Goal: Information Seeking & Learning: Learn about a topic

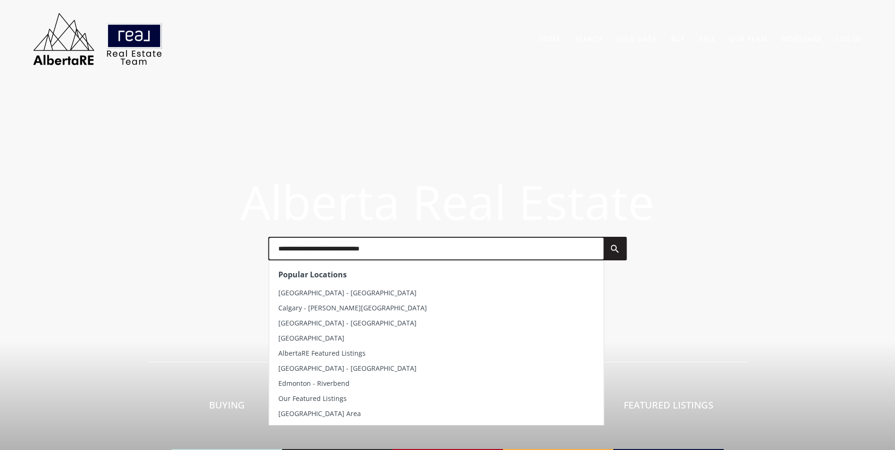
click at [332, 251] on input "text" at bounding box center [436, 249] width 335 height 22
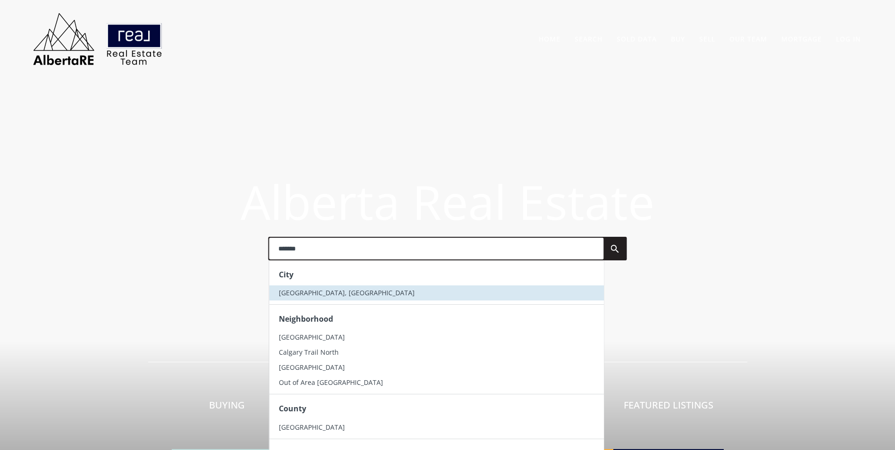
type input "*******"
click at [312, 291] on span "Calgary, AB" at bounding box center [346, 292] width 136 height 9
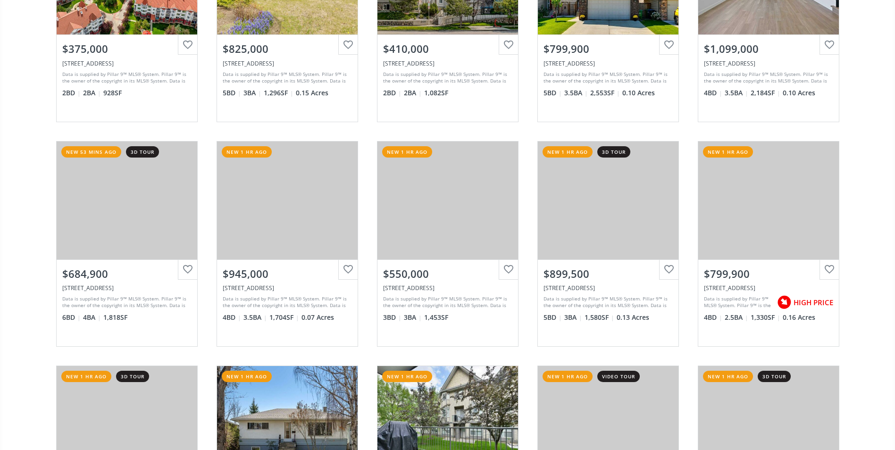
scroll to position [472, 0]
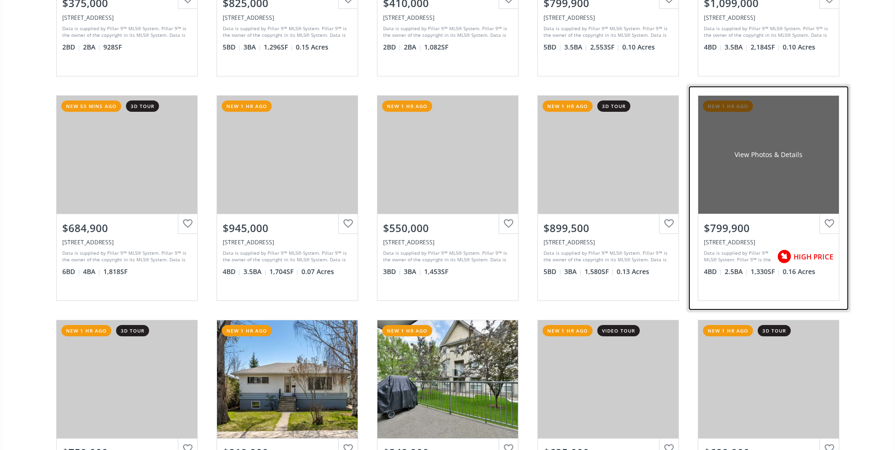
click at [789, 135] on div "View Photos & Details" at bounding box center [768, 155] width 141 height 118
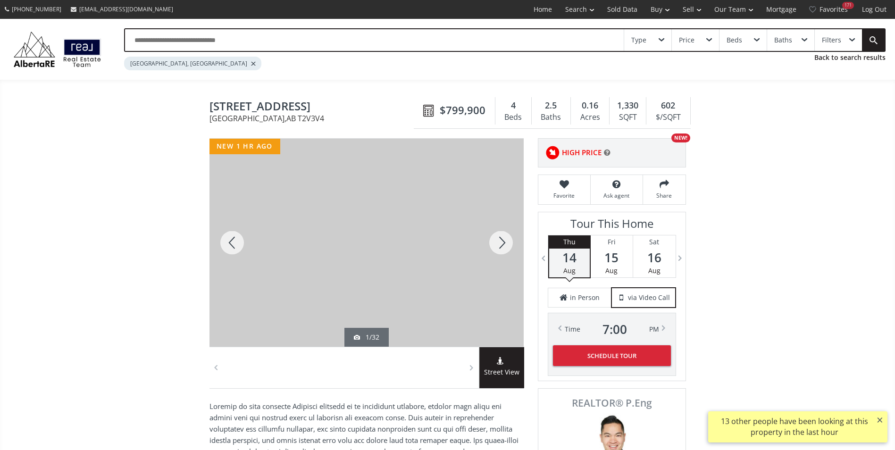
click at [498, 247] on div at bounding box center [500, 243] width 45 height 208
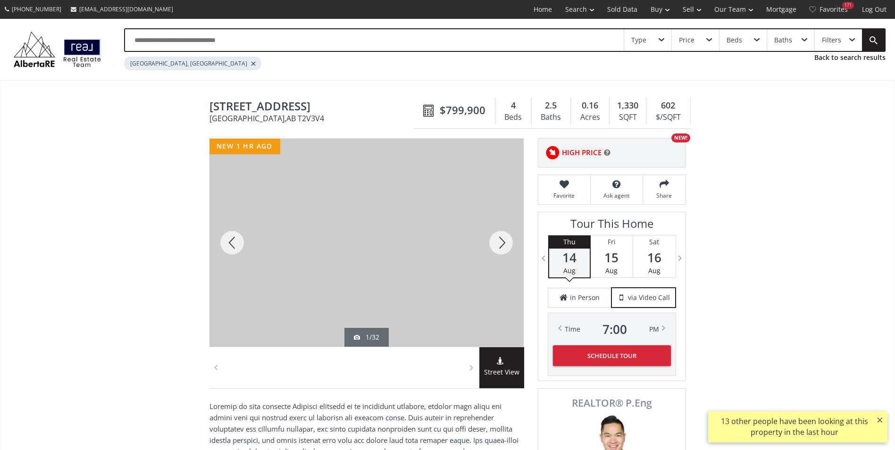
click at [498, 247] on div at bounding box center [500, 243] width 45 height 208
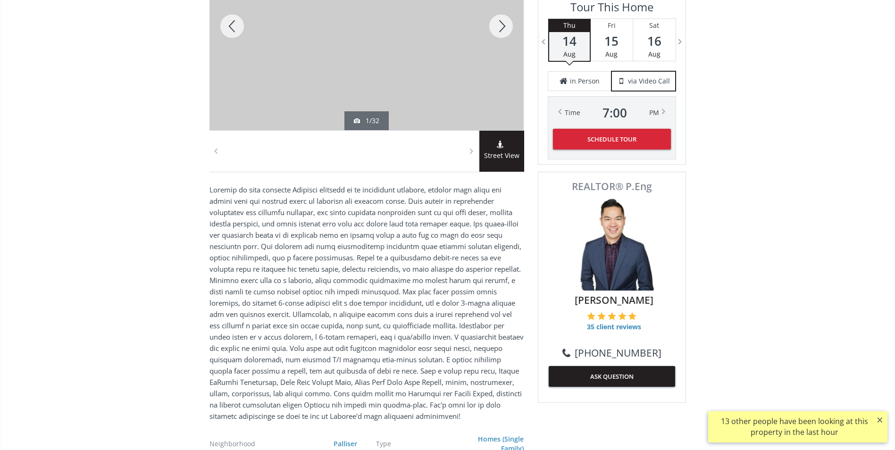
scroll to position [94, 0]
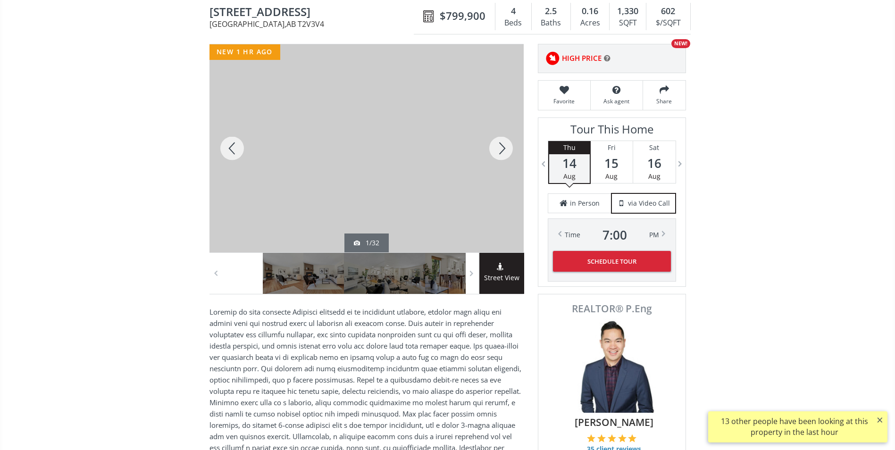
click at [503, 142] on div at bounding box center [500, 148] width 45 height 208
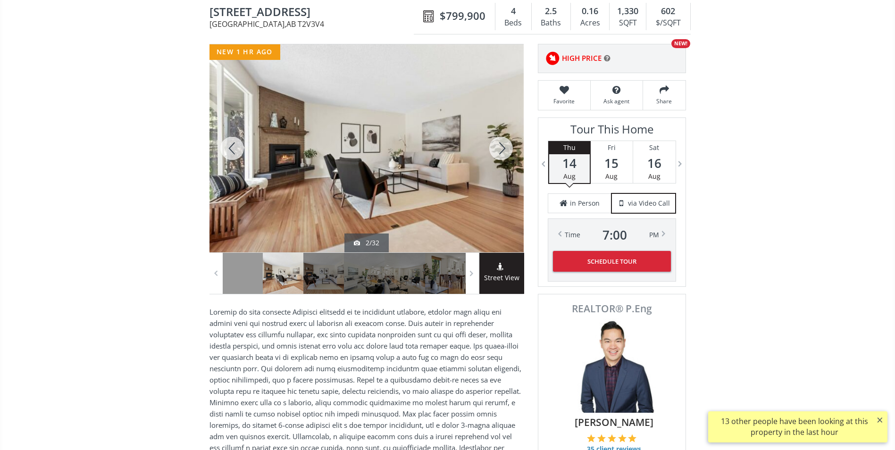
click at [503, 142] on div at bounding box center [500, 148] width 45 height 208
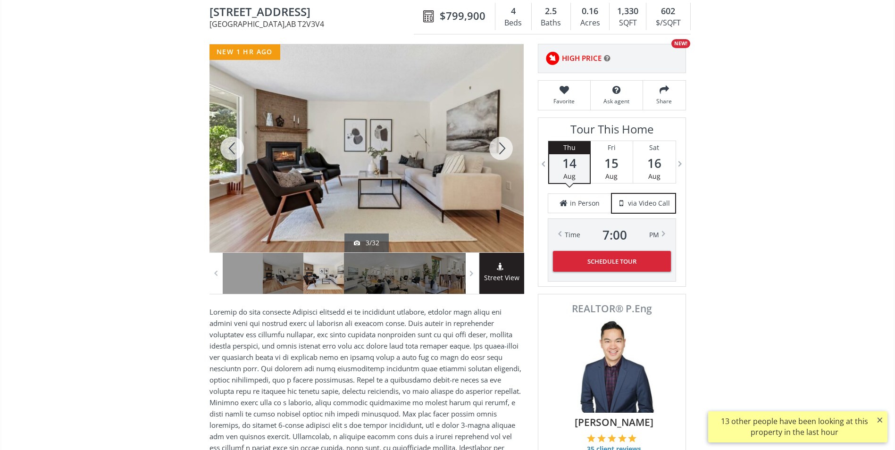
click at [503, 142] on div at bounding box center [500, 148] width 45 height 208
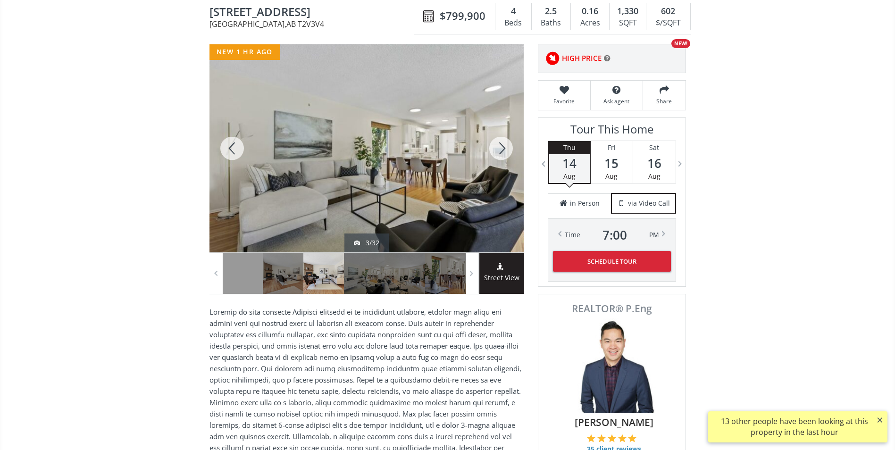
click at [503, 142] on div at bounding box center [500, 148] width 45 height 208
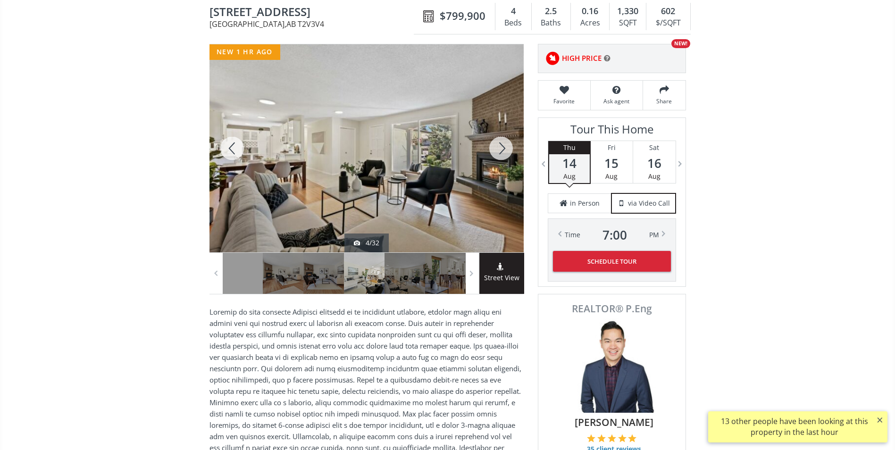
click at [503, 142] on div at bounding box center [500, 148] width 45 height 208
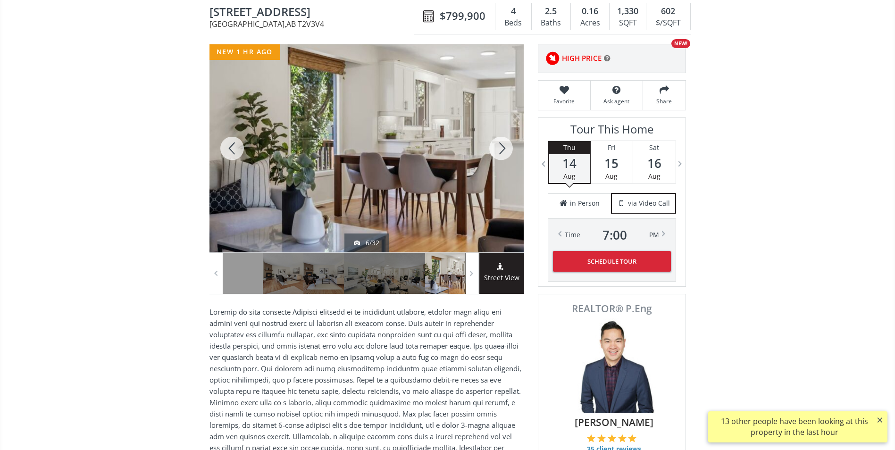
click at [503, 142] on div at bounding box center [500, 148] width 45 height 208
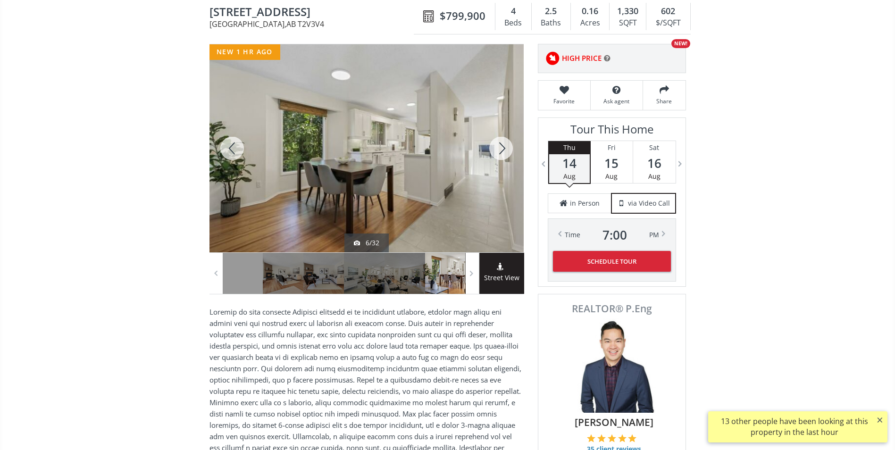
click at [503, 142] on div at bounding box center [500, 148] width 45 height 208
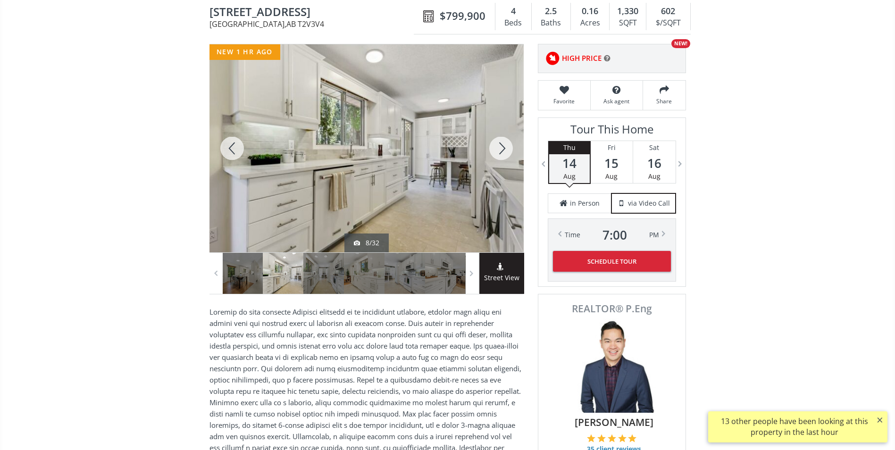
click at [503, 142] on div at bounding box center [500, 148] width 45 height 208
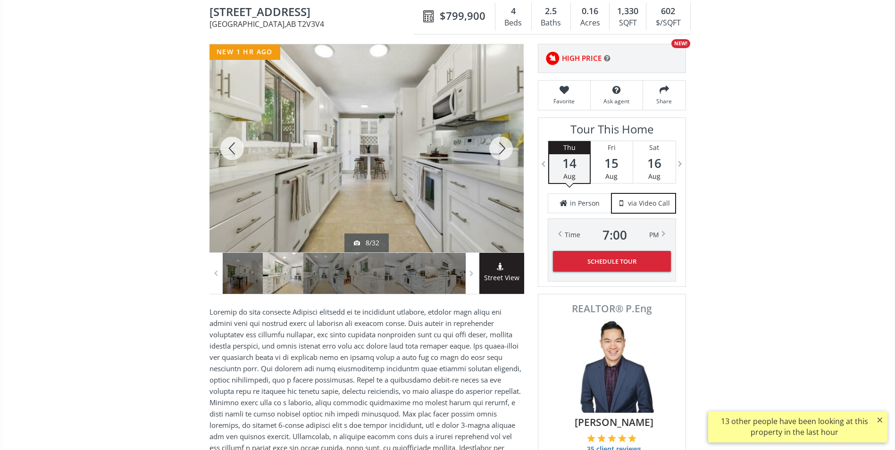
click at [503, 142] on div at bounding box center [500, 148] width 45 height 208
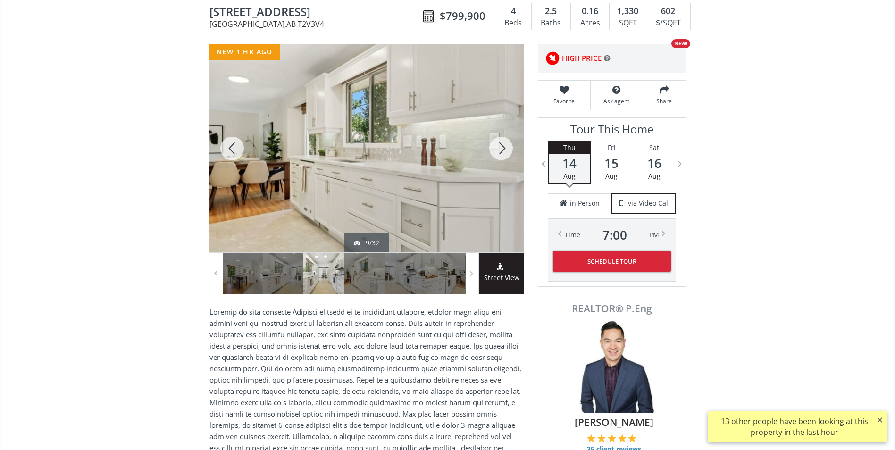
click at [503, 142] on div at bounding box center [500, 148] width 45 height 208
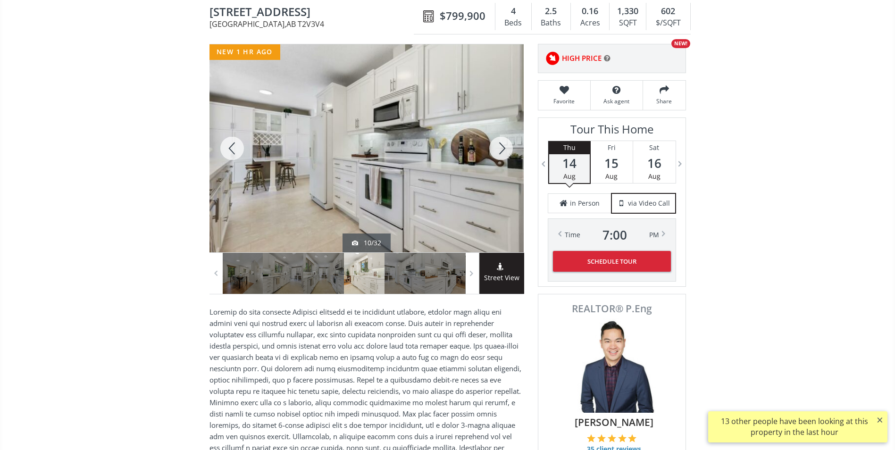
click at [503, 142] on div at bounding box center [500, 148] width 45 height 208
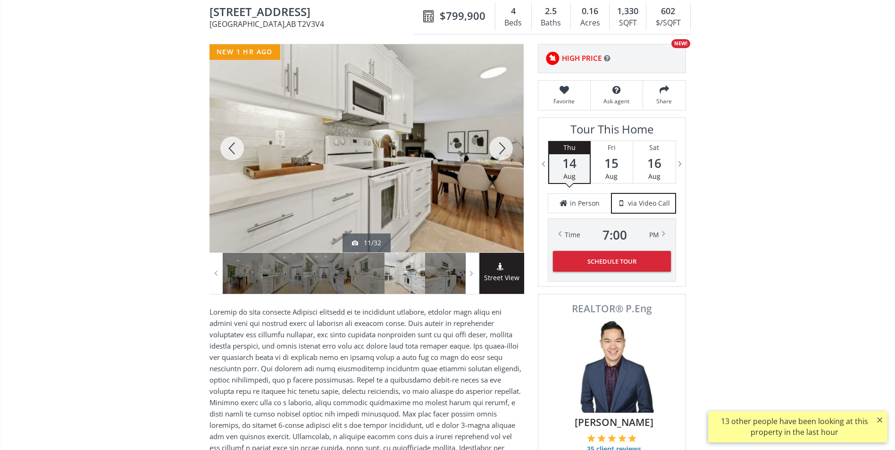
click at [503, 142] on div at bounding box center [500, 148] width 45 height 208
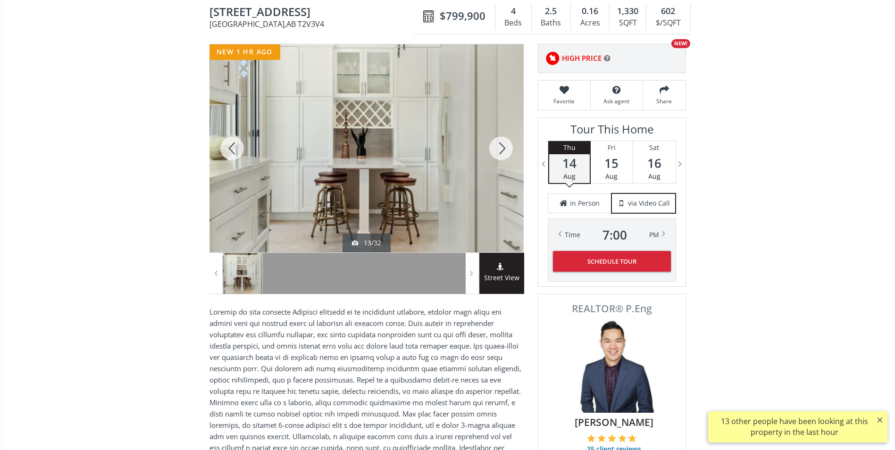
click at [503, 142] on div at bounding box center [500, 148] width 45 height 208
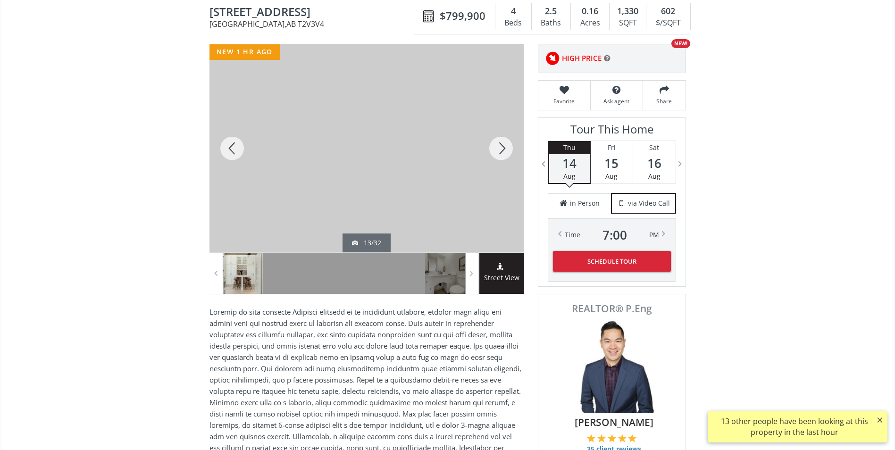
click at [503, 142] on div at bounding box center [500, 148] width 45 height 208
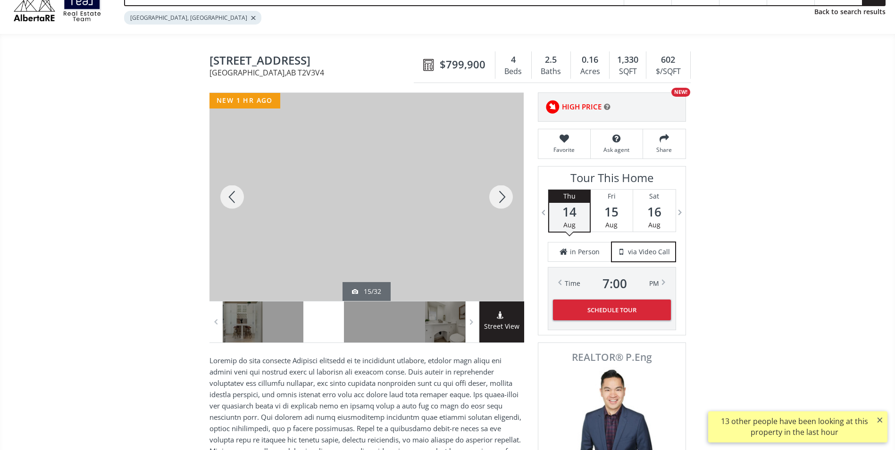
scroll to position [0, 0]
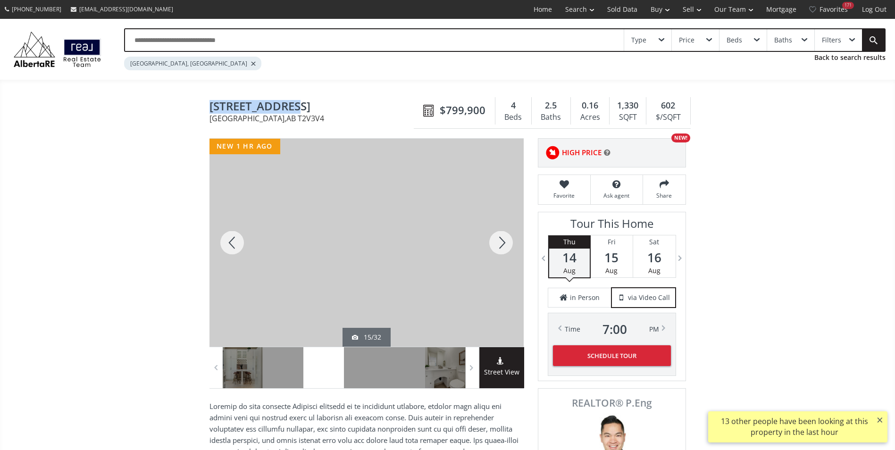
drag, startPoint x: 206, startPoint y: 108, endPoint x: 290, endPoint y: 104, distance: 84.1
drag, startPoint x: 290, startPoint y: 104, endPoint x: 193, endPoint y: 112, distance: 96.5
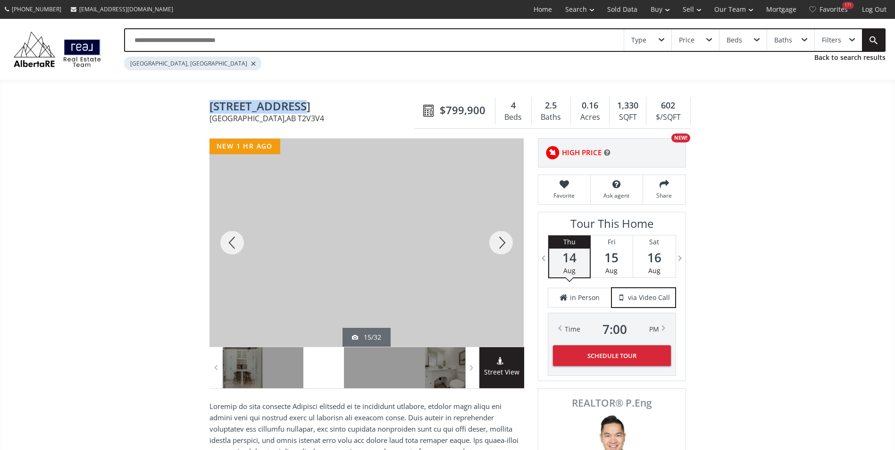
drag, startPoint x: 202, startPoint y: 111, endPoint x: 326, endPoint y: 100, distance: 125.1
drag, startPoint x: 326, startPoint y: 100, endPoint x: 294, endPoint y: 105, distance: 33.0
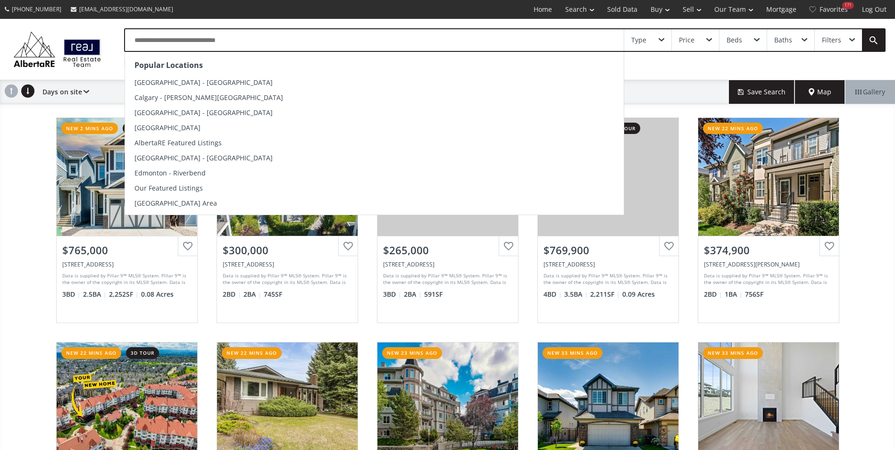
click at [150, 43] on input "text" at bounding box center [374, 40] width 499 height 22
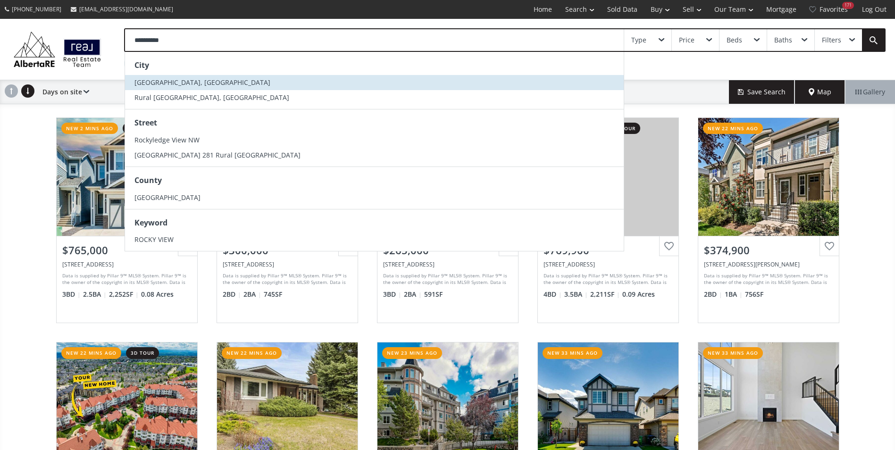
type input "**********"
click at [163, 83] on span "[GEOGRAPHIC_DATA], [GEOGRAPHIC_DATA]" at bounding box center [202, 82] width 136 height 9
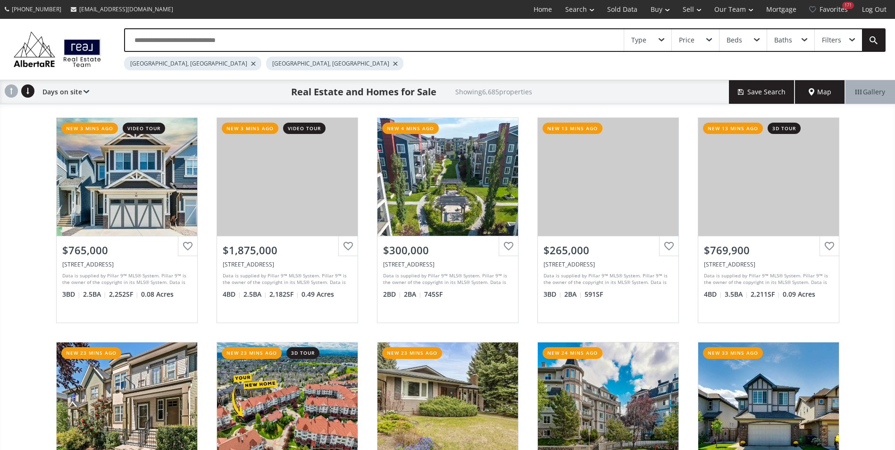
click at [251, 65] on div at bounding box center [253, 64] width 5 height 4
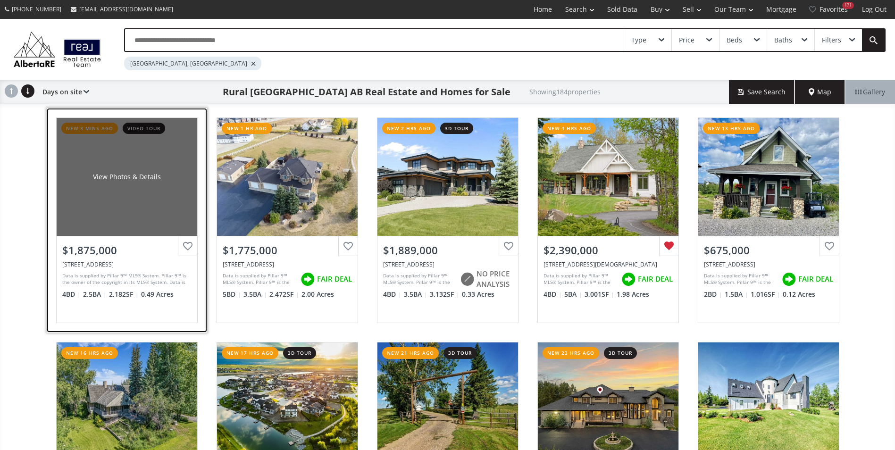
click at [139, 176] on div "View Photos & Details" at bounding box center [127, 176] width 68 height 9
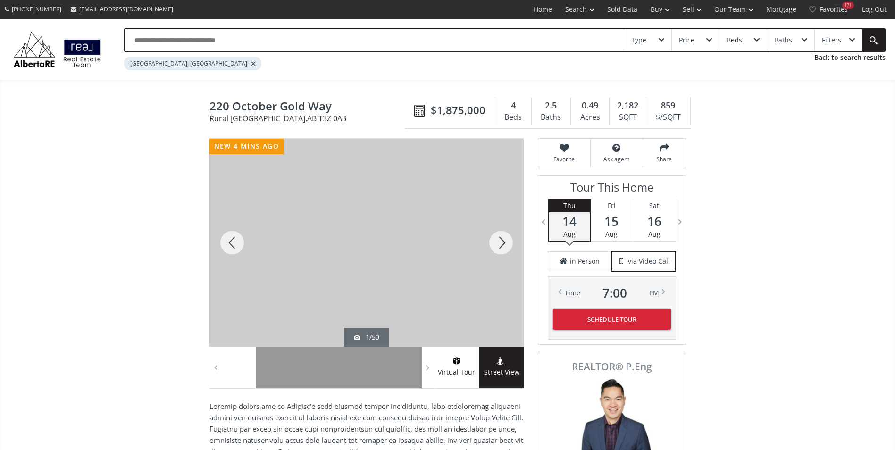
click at [501, 251] on div at bounding box center [500, 243] width 45 height 208
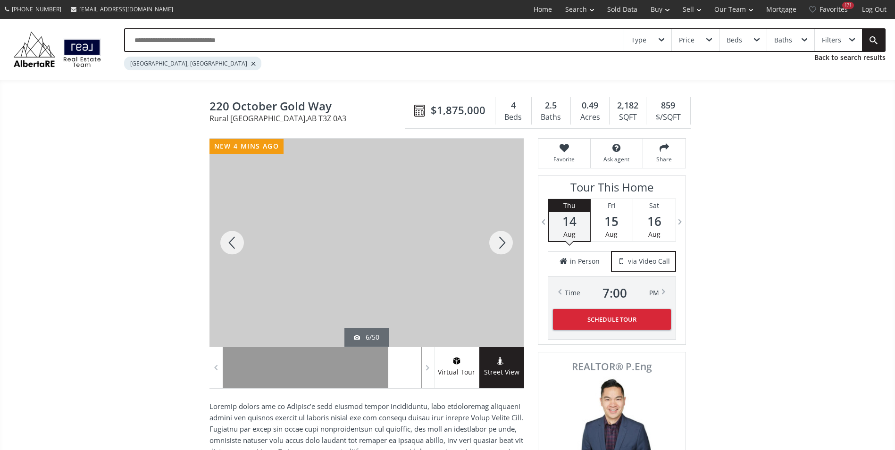
click at [501, 251] on div at bounding box center [500, 243] width 45 height 208
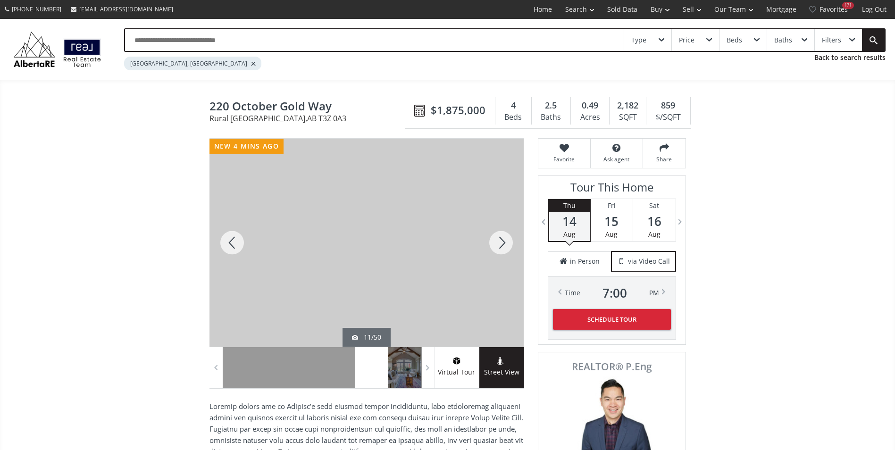
click at [501, 251] on div at bounding box center [500, 243] width 45 height 208
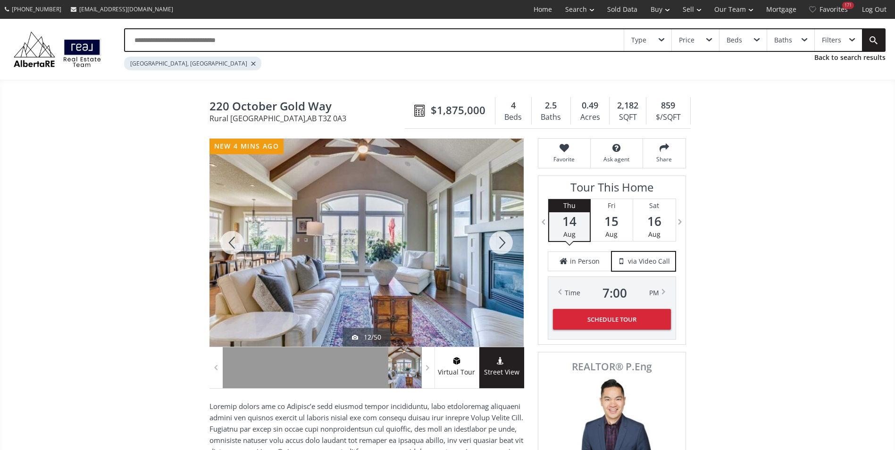
click at [501, 251] on div at bounding box center [500, 243] width 45 height 208
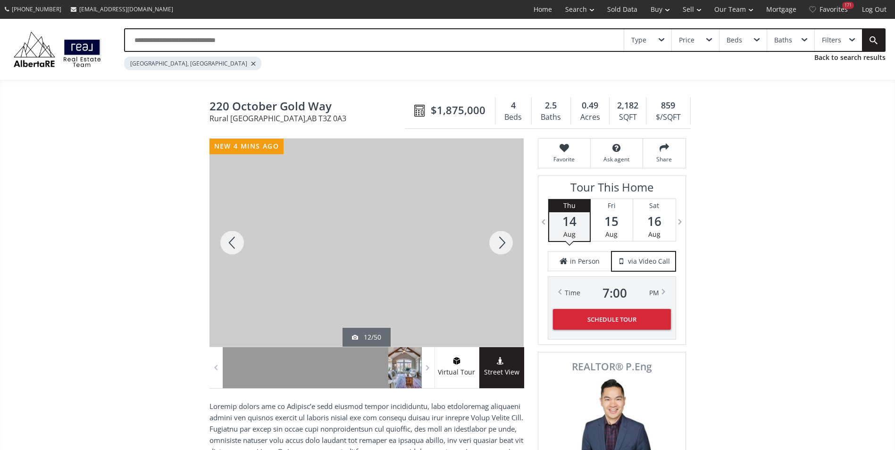
click at [501, 251] on div at bounding box center [500, 243] width 45 height 208
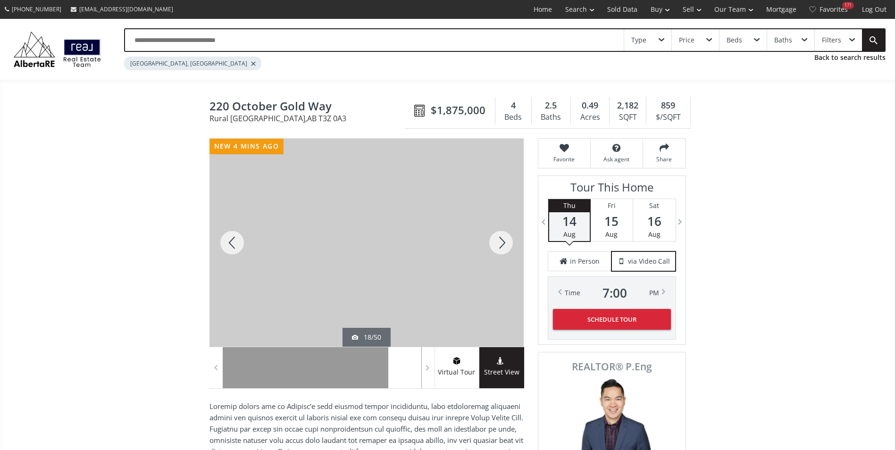
click at [501, 251] on div at bounding box center [500, 243] width 45 height 208
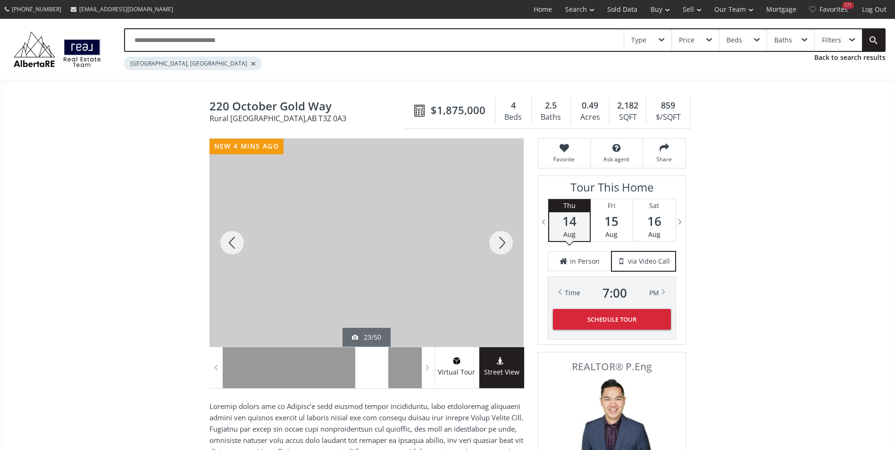
click at [501, 251] on div at bounding box center [500, 243] width 45 height 208
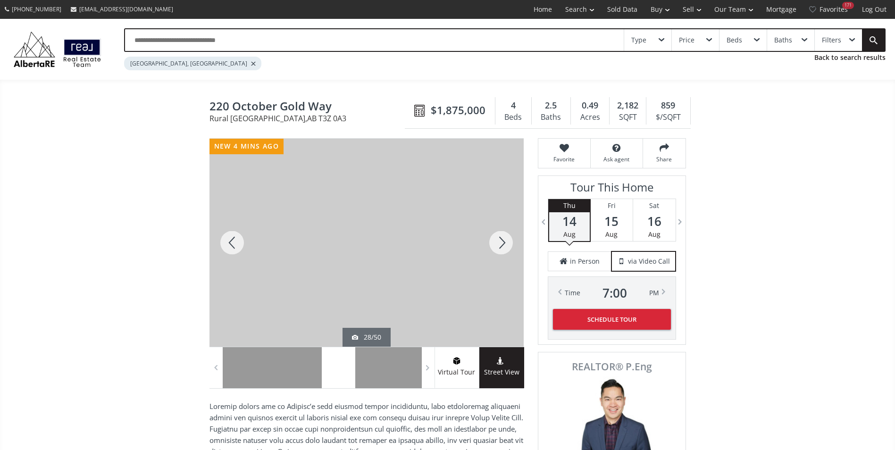
click at [501, 251] on div at bounding box center [500, 243] width 45 height 208
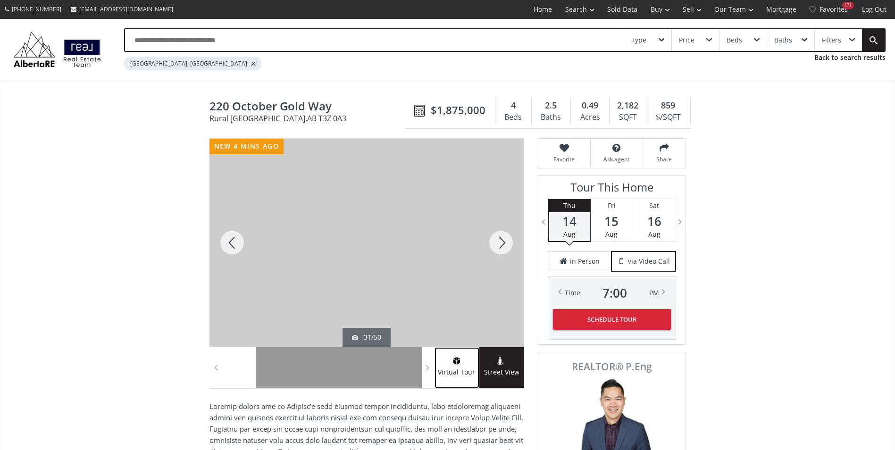
click at [467, 364] on span at bounding box center [457, 362] width 44 height 9
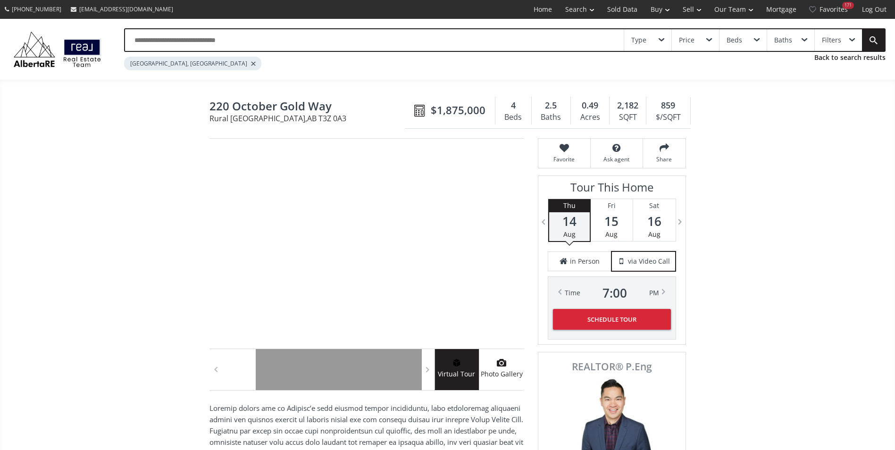
click at [502, 365] on icon at bounding box center [501, 363] width 9 height 8
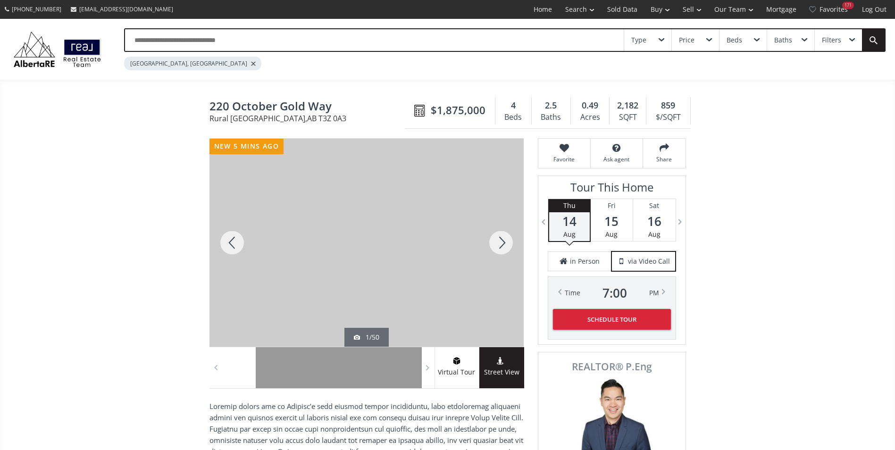
click at [496, 248] on div at bounding box center [500, 243] width 45 height 208
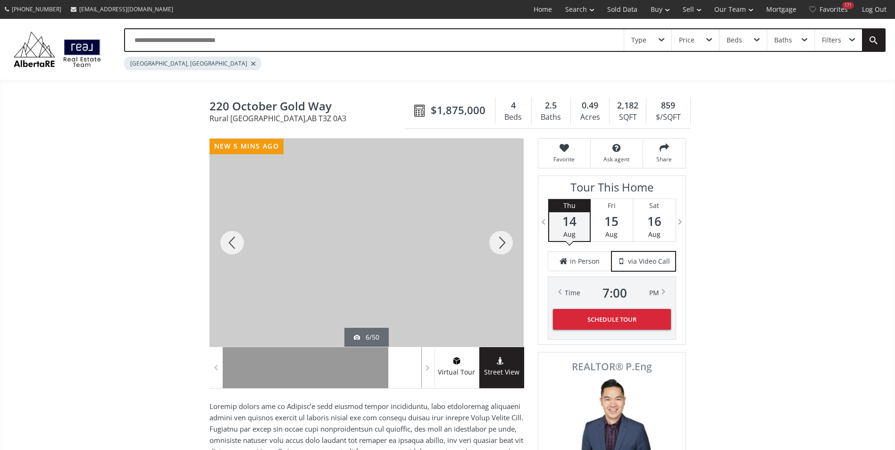
click at [496, 248] on div at bounding box center [500, 243] width 45 height 208
click at [240, 245] on div at bounding box center [231, 243] width 45 height 208
drag, startPoint x: 509, startPoint y: 241, endPoint x: 510, endPoint y: 247, distance: 6.3
click at [510, 246] on div at bounding box center [500, 243] width 45 height 208
click at [507, 244] on div at bounding box center [500, 243] width 45 height 208
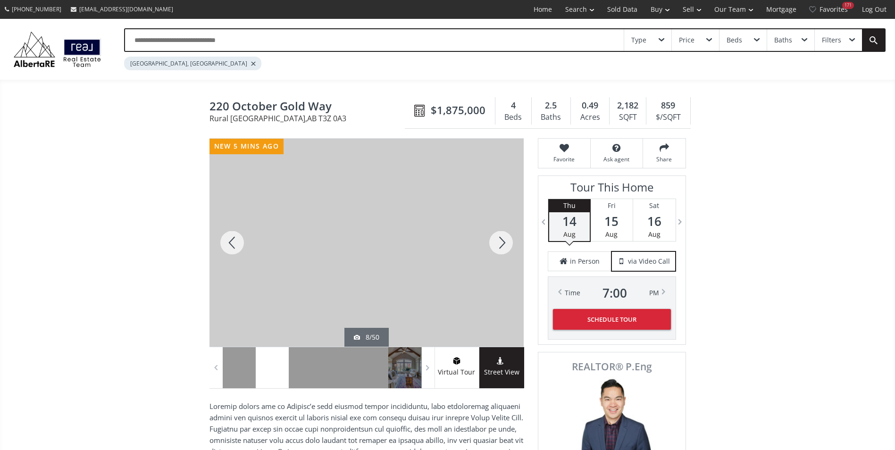
click at [507, 244] on div at bounding box center [500, 243] width 45 height 208
click at [507, 232] on div at bounding box center [500, 243] width 45 height 208
click at [507, 235] on div at bounding box center [500, 243] width 45 height 208
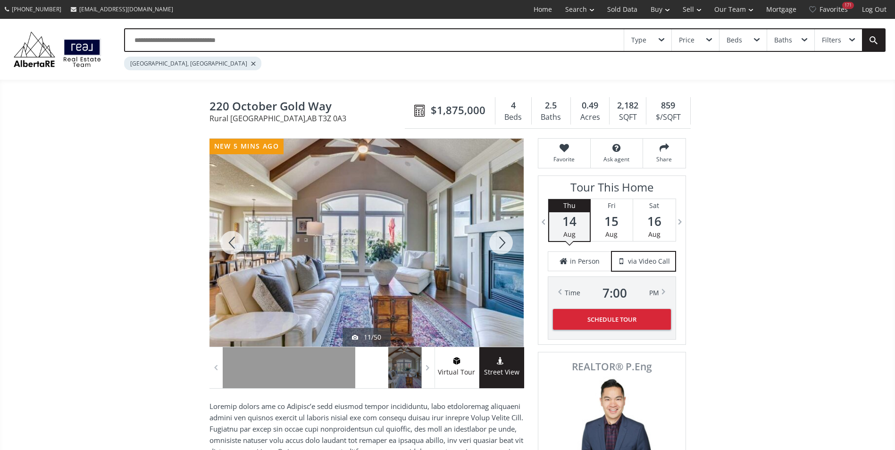
click at [507, 236] on div at bounding box center [500, 243] width 45 height 208
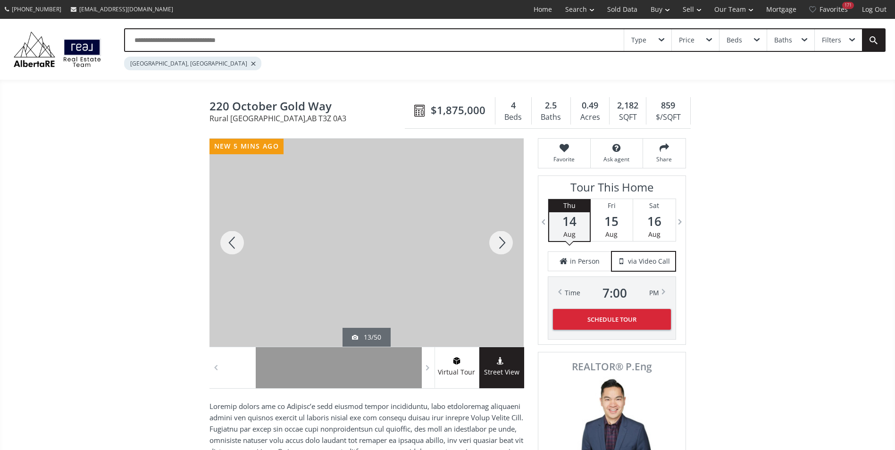
click at [507, 236] on div at bounding box center [500, 243] width 45 height 208
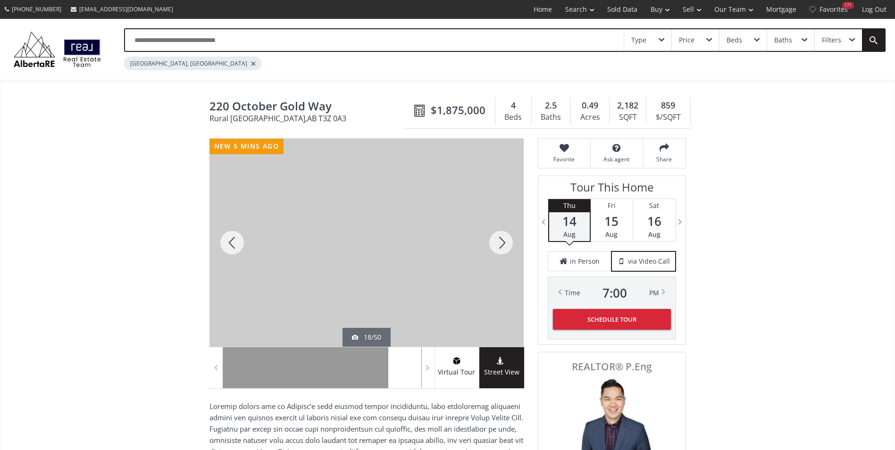
click at [507, 236] on div at bounding box center [500, 243] width 45 height 208
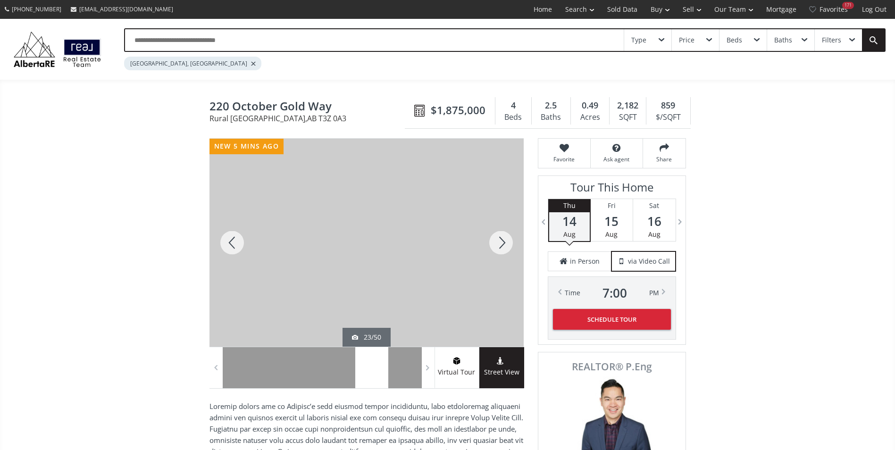
click at [507, 236] on div at bounding box center [500, 243] width 45 height 208
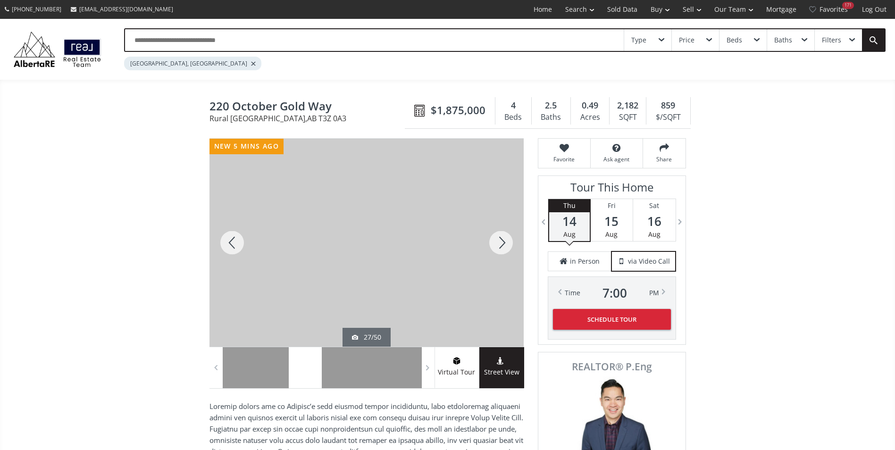
click at [507, 236] on div at bounding box center [500, 243] width 45 height 208
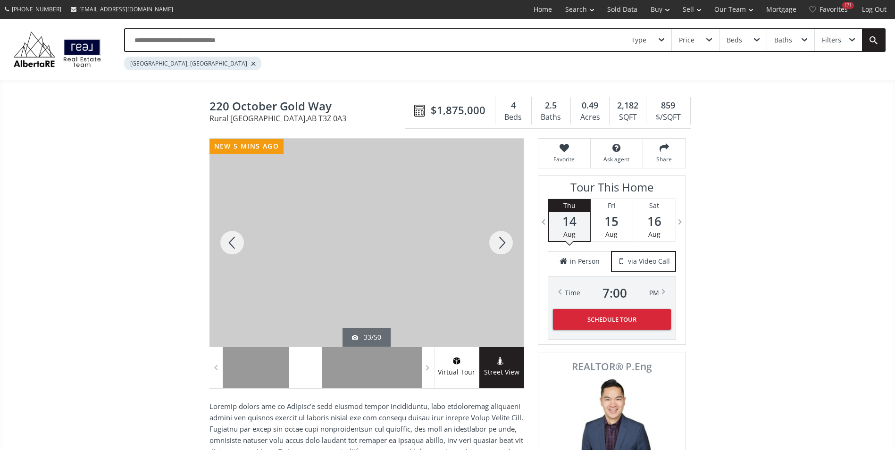
click at [507, 236] on div at bounding box center [500, 243] width 45 height 208
click at [236, 245] on div at bounding box center [231, 243] width 45 height 208
click at [503, 241] on div at bounding box center [500, 243] width 45 height 208
click at [238, 248] on div at bounding box center [231, 243] width 45 height 208
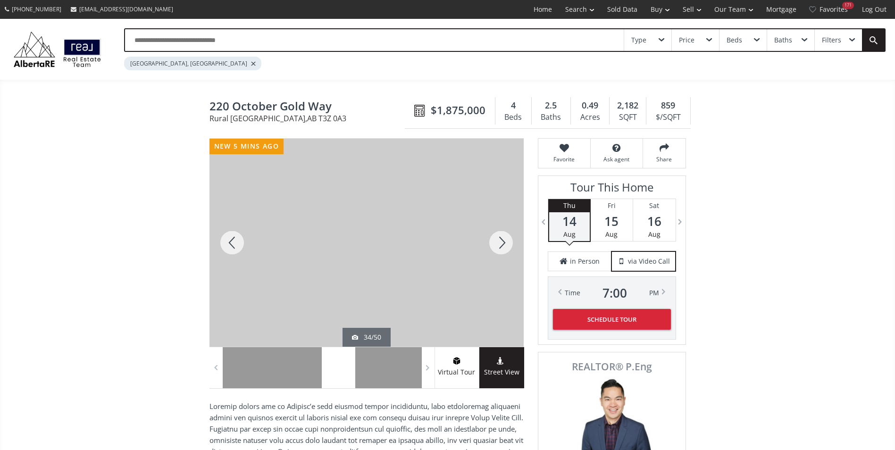
click at [506, 240] on div at bounding box center [500, 243] width 45 height 208
click at [507, 240] on div at bounding box center [500, 243] width 45 height 208
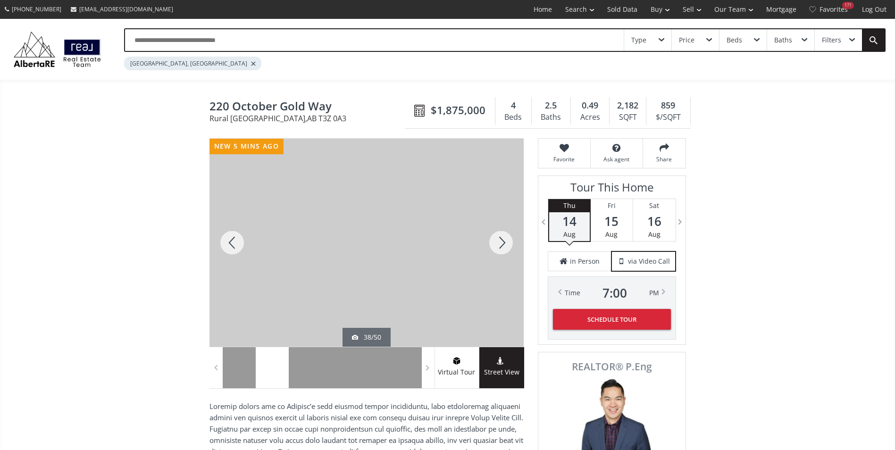
click at [507, 240] on div at bounding box center [500, 243] width 45 height 208
click at [508, 241] on div at bounding box center [500, 243] width 45 height 208
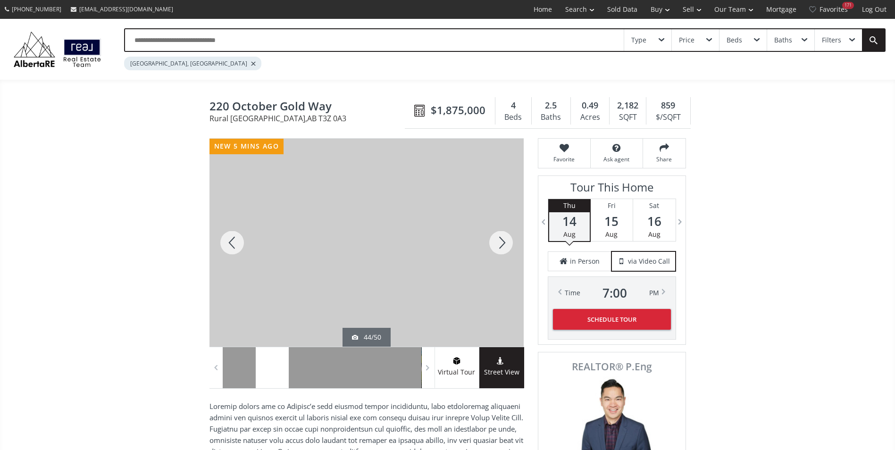
click at [508, 241] on div at bounding box center [500, 243] width 45 height 208
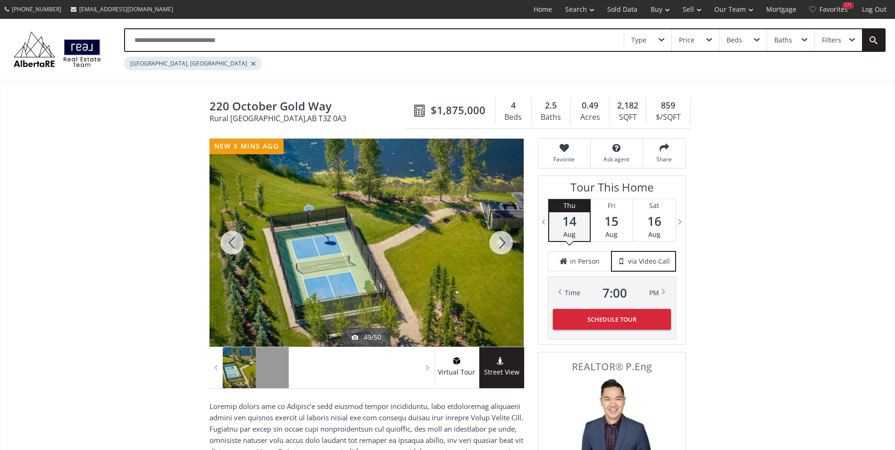
click at [508, 241] on div at bounding box center [500, 243] width 45 height 208
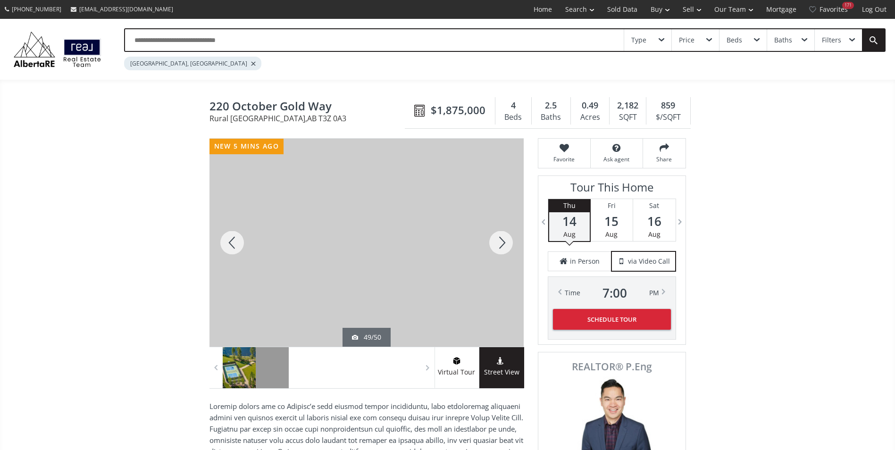
click at [508, 241] on div at bounding box center [500, 243] width 45 height 208
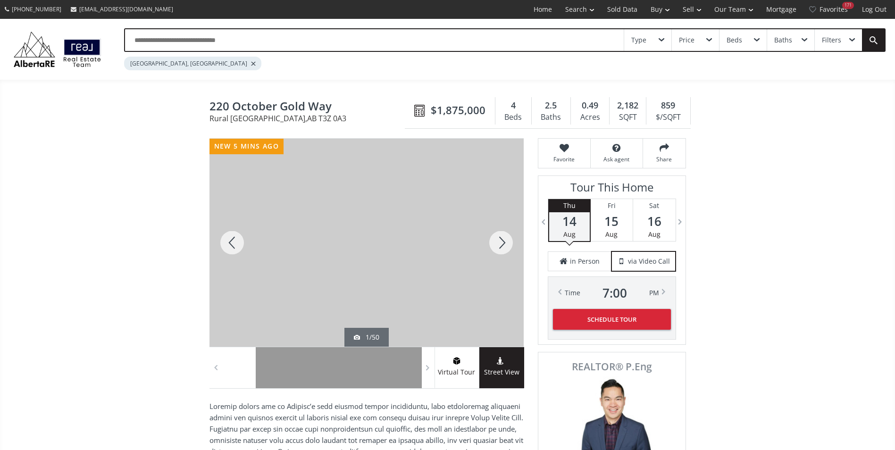
click at [238, 247] on div at bounding box center [231, 243] width 45 height 208
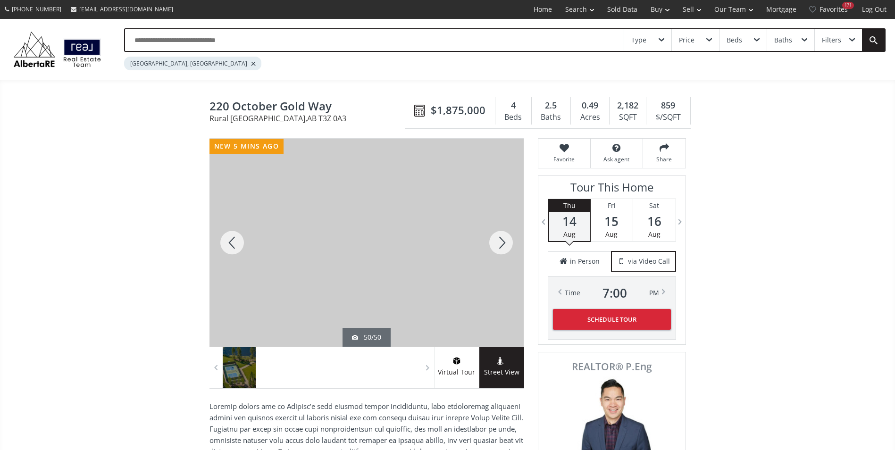
click at [238, 247] on div at bounding box center [231, 243] width 45 height 208
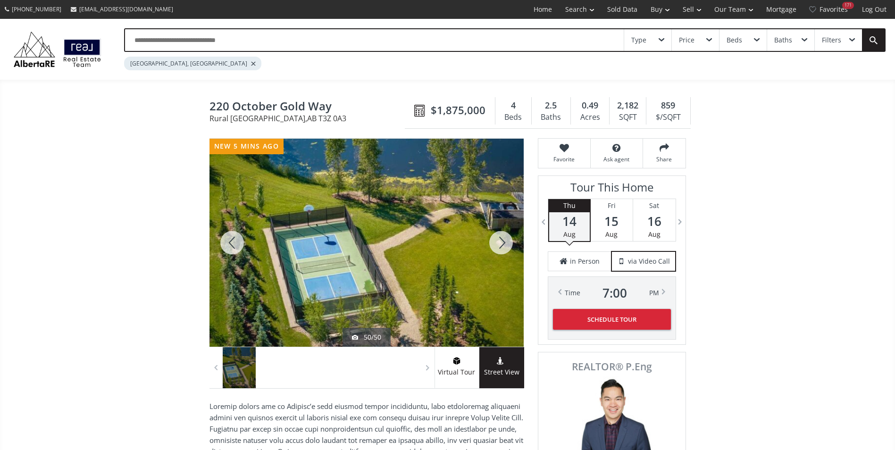
click at [238, 247] on div at bounding box center [231, 243] width 45 height 208
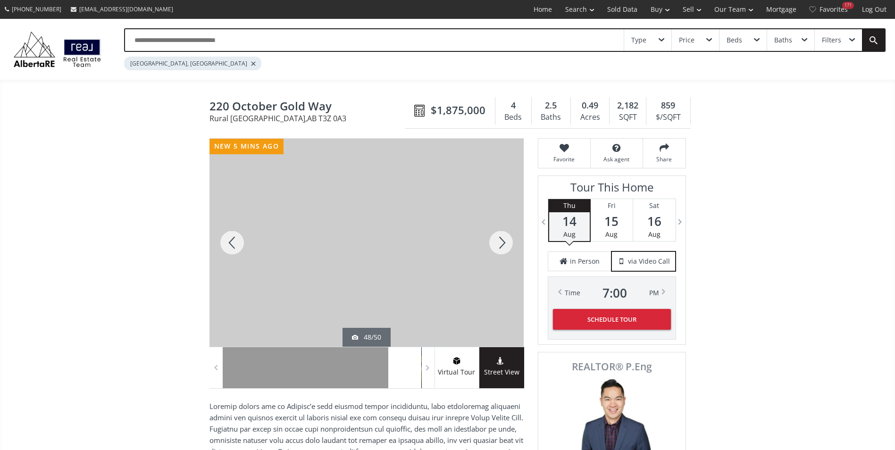
click at [238, 247] on div at bounding box center [231, 243] width 45 height 208
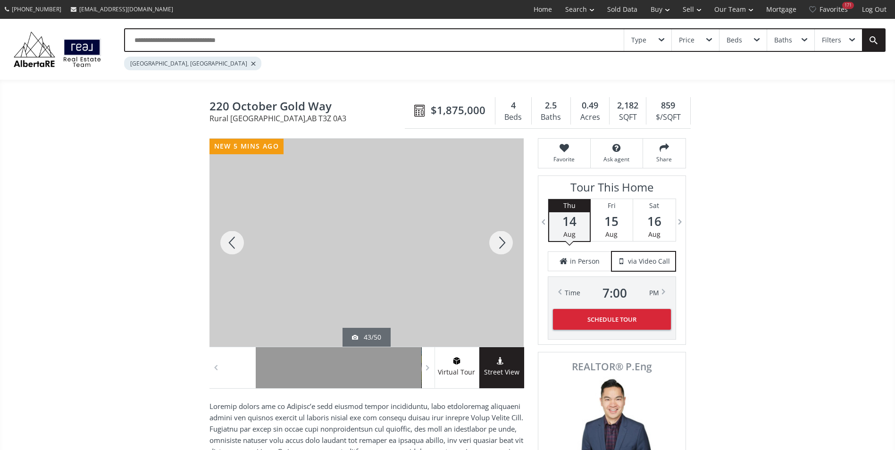
click at [241, 248] on div at bounding box center [231, 243] width 45 height 208
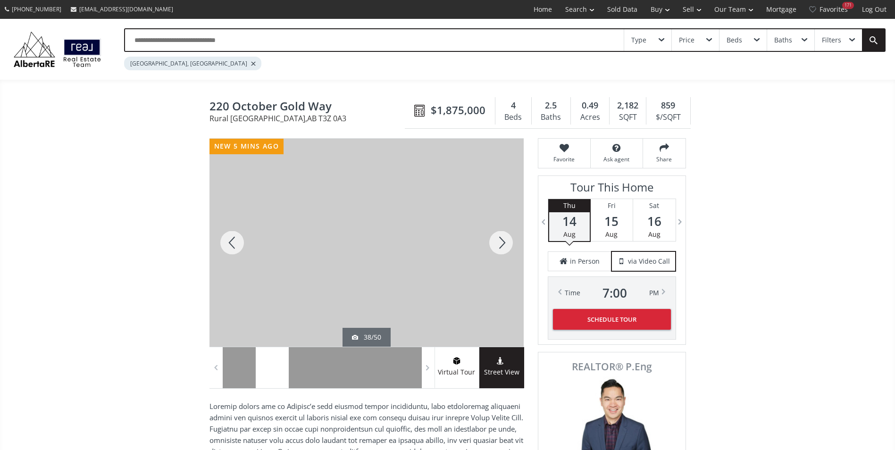
click at [242, 248] on div at bounding box center [231, 243] width 45 height 208
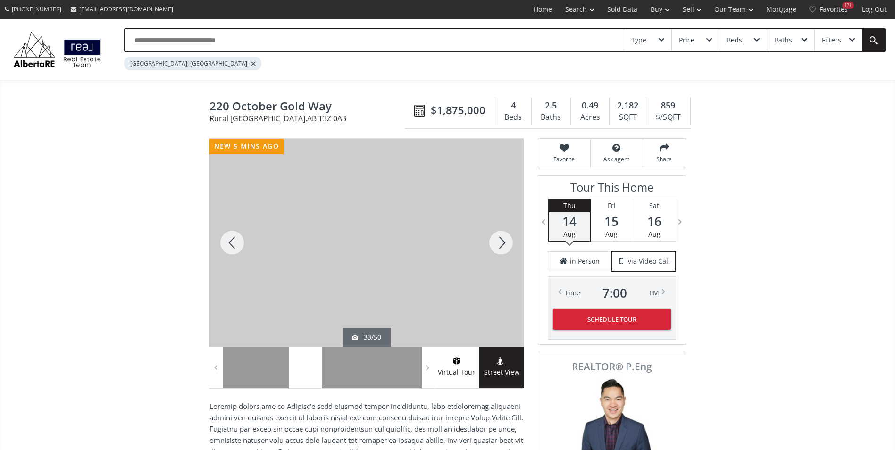
click at [242, 248] on div at bounding box center [231, 243] width 45 height 208
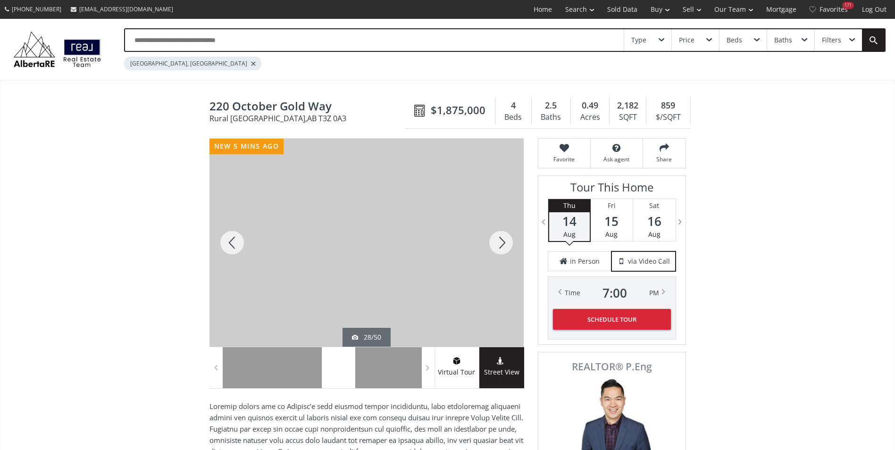
click at [242, 248] on div at bounding box center [231, 243] width 45 height 208
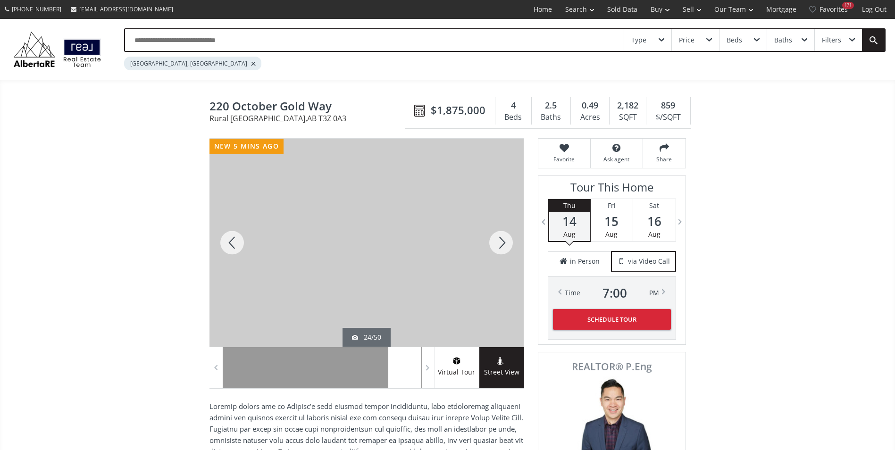
click at [242, 248] on div at bounding box center [231, 243] width 45 height 208
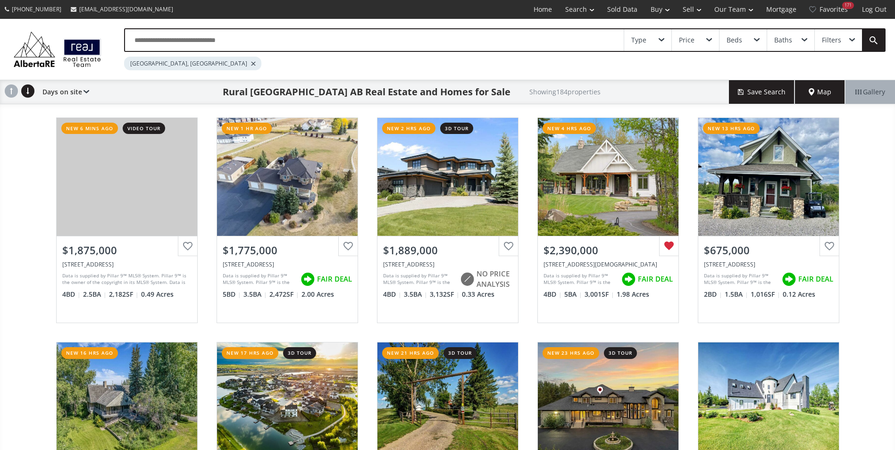
click at [209, 38] on input "text" at bounding box center [374, 40] width 499 height 22
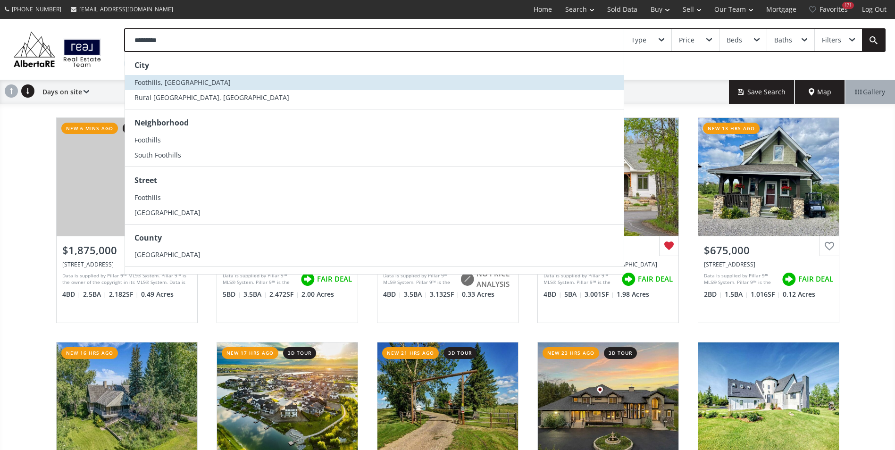
type input "*********"
click at [207, 84] on li "Foothills, AB" at bounding box center [374, 82] width 499 height 15
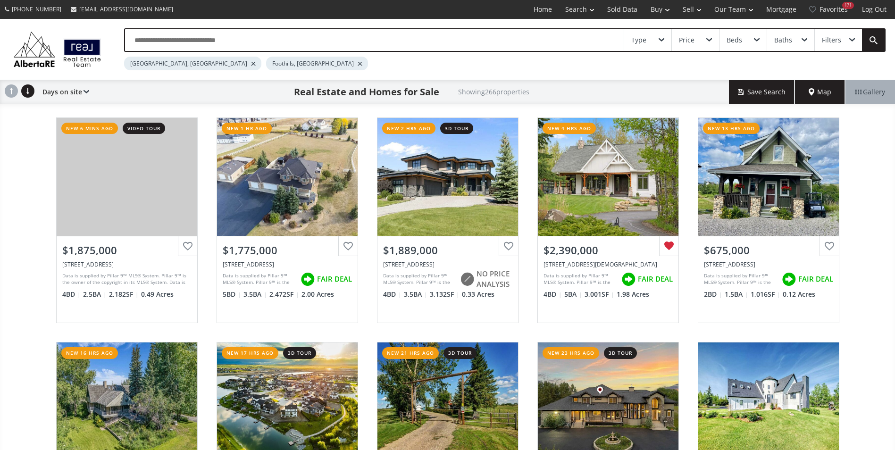
click at [251, 64] on div at bounding box center [253, 64] width 5 height 4
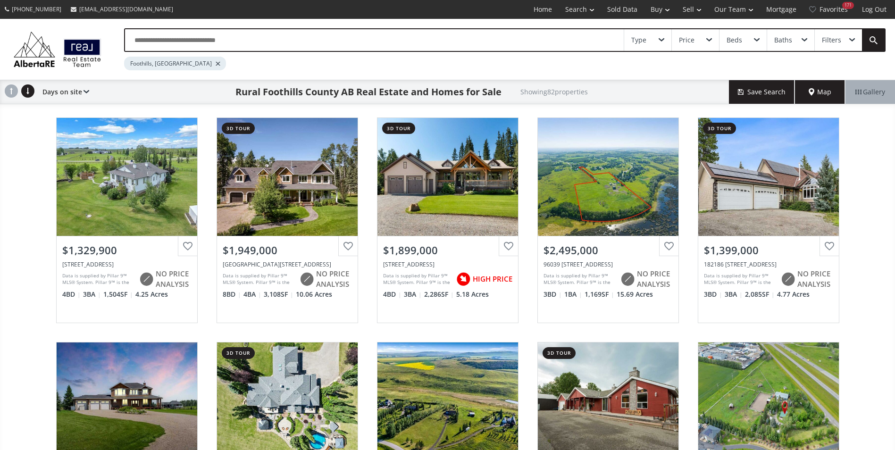
click at [192, 42] on input "text" at bounding box center [374, 40] width 499 height 22
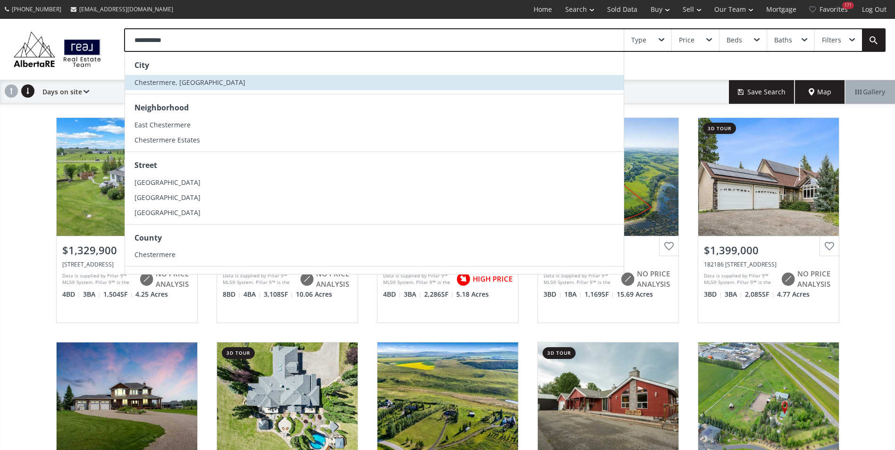
type input "**********"
click at [176, 78] on span "Chestermere, AB" at bounding box center [189, 82] width 111 height 9
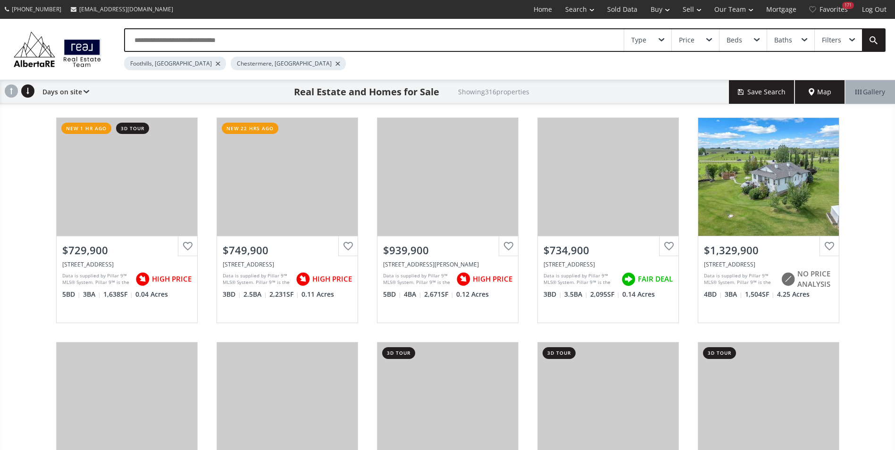
click at [216, 64] on div at bounding box center [218, 64] width 5 height 4
